Goal: Task Accomplishment & Management: Use online tool/utility

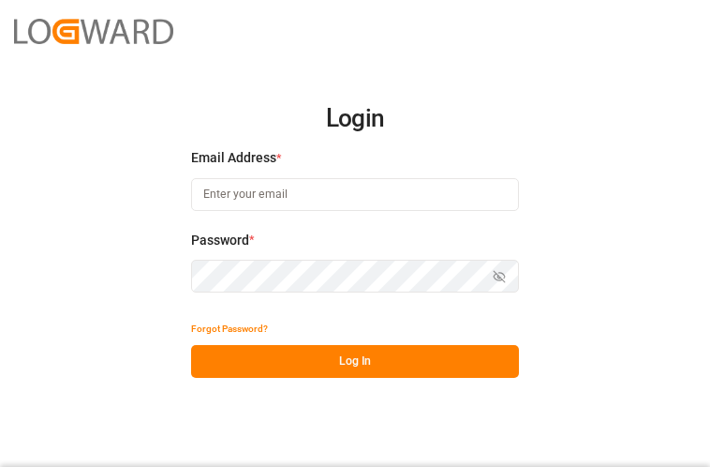
type input "Marie-Noel.wanji@int.jamindustries.com"
click at [343, 367] on button "Log In" at bounding box center [355, 361] width 328 height 33
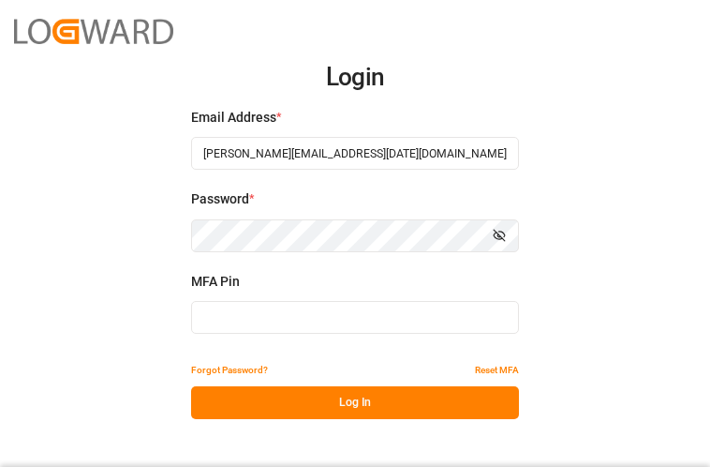
click at [238, 316] on input at bounding box center [355, 317] width 328 height 33
type input "455247"
click at [249, 410] on button "Log In" at bounding box center [355, 402] width 328 height 33
